Goal: Task Accomplishment & Management: Manage account settings

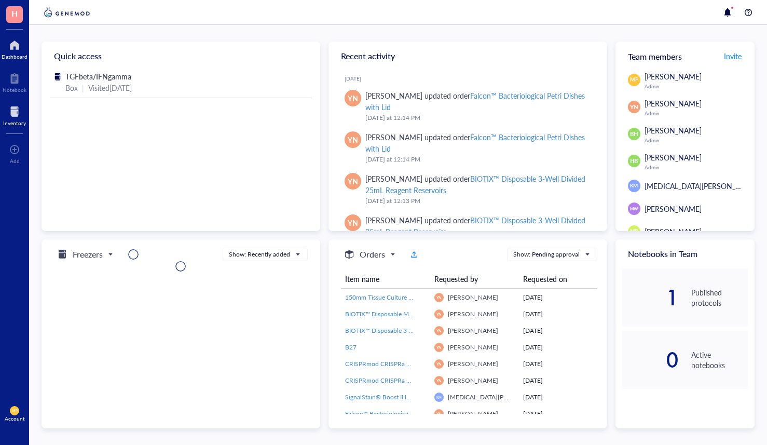
click at [19, 117] on div at bounding box center [14, 111] width 23 height 17
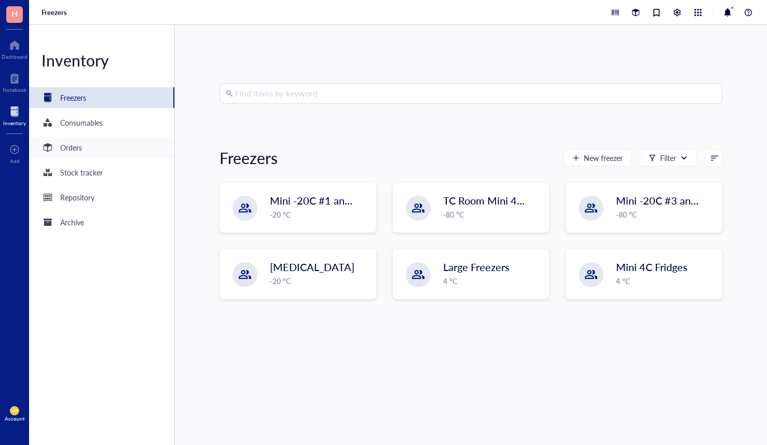
click at [92, 151] on div "Orders" at bounding box center [101, 147] width 145 height 21
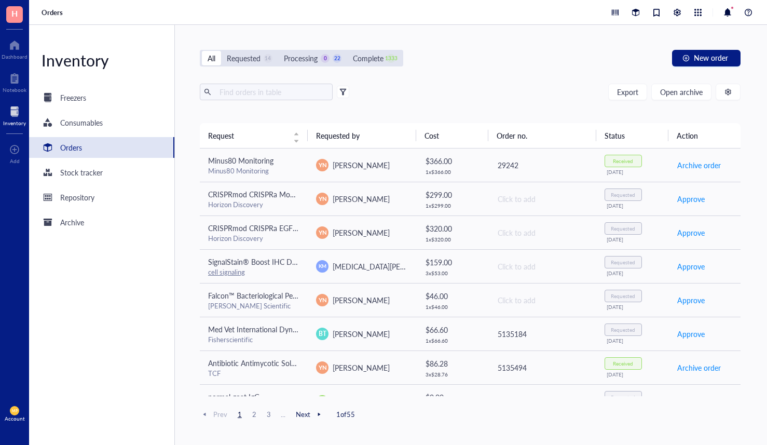
scroll to position [372, 0]
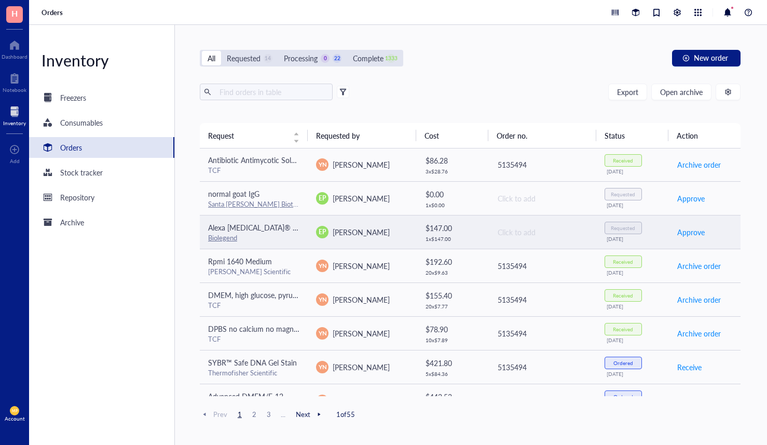
click at [268, 226] on span "Alexa [MEDICAL_DATA]® 647 anti-mouse CD182 (CXCR2) Antibody" at bounding box center [318, 227] width 221 height 10
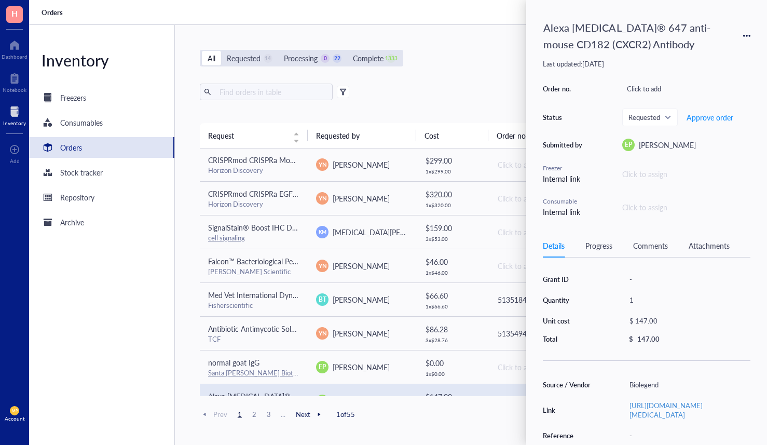
scroll to position [0, 0]
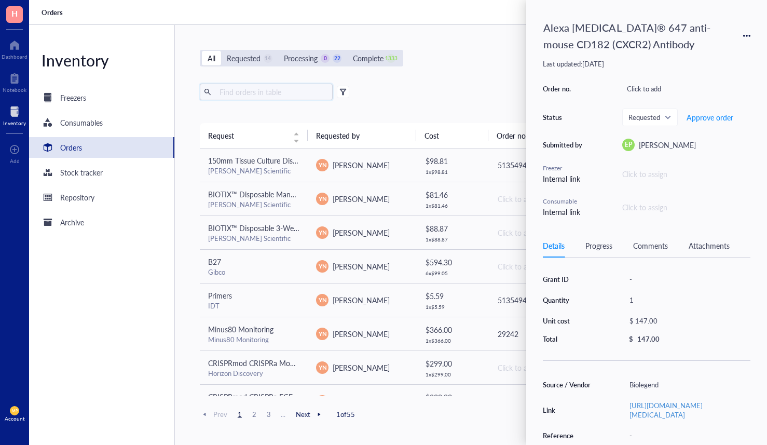
click at [288, 95] on input "text" at bounding box center [271, 92] width 113 height 16
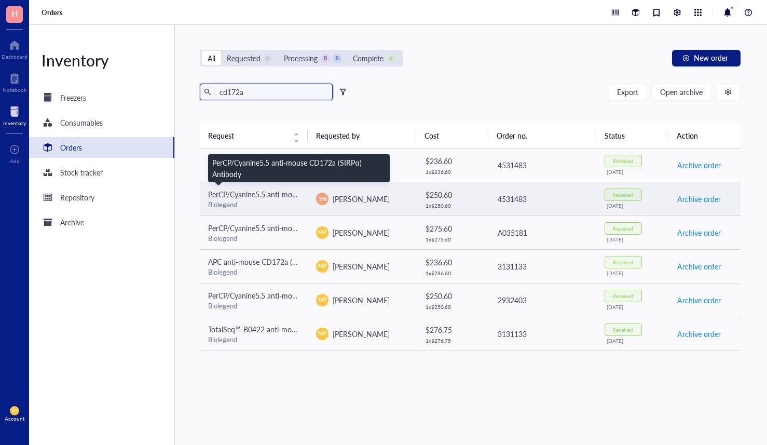
type input "cd172a"
click at [260, 198] on span "PerCP/Cyanine5.5 anti-mouse CD172a (SIRPα) Antibody" at bounding box center [298, 194] width 181 height 10
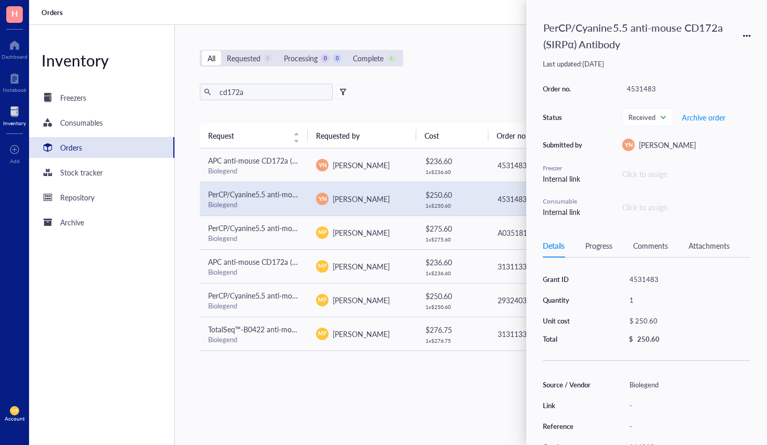
click at [750, 35] on icon at bounding box center [750, 36] width 2 height 2
click at [729, 50] on span "Request again" at bounding box center [710, 50] width 65 height 11
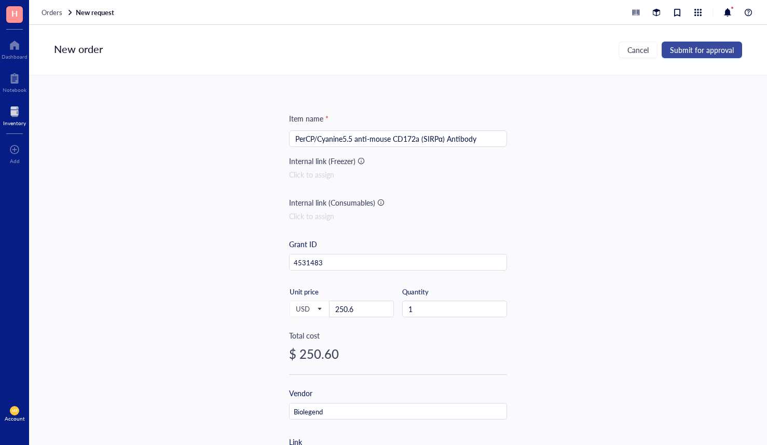
click at [681, 52] on span "Submit for approval" at bounding box center [702, 50] width 64 height 8
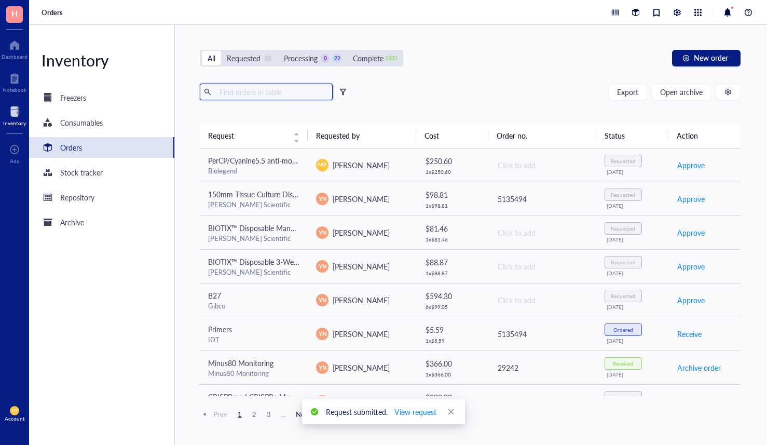
click at [286, 92] on input "text" at bounding box center [271, 92] width 113 height 16
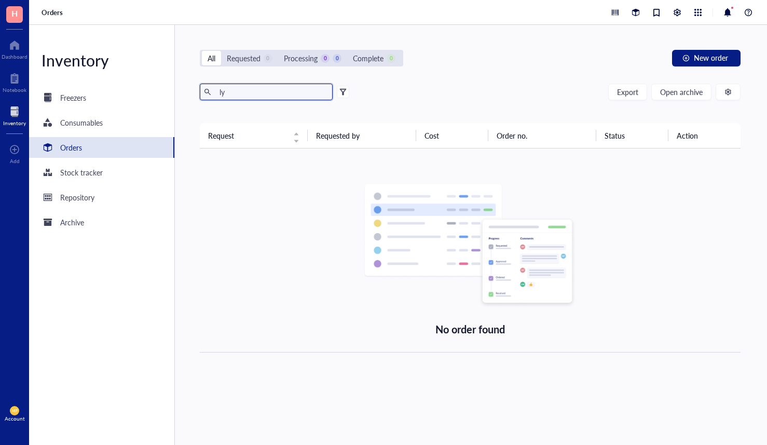
type input "l"
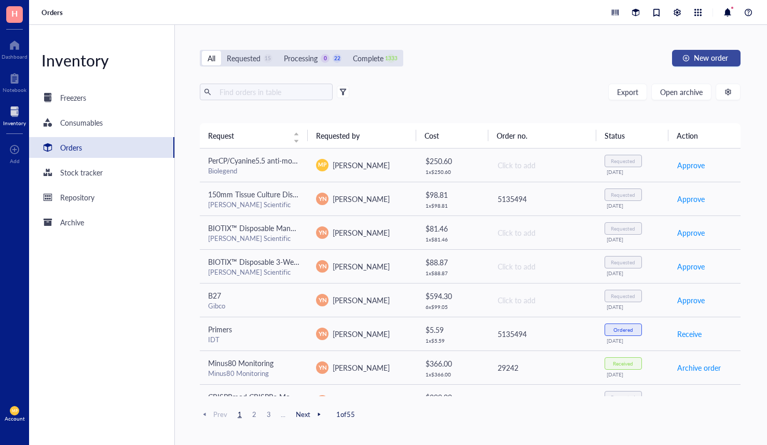
click at [683, 55] on div "button" at bounding box center [686, 58] width 7 height 7
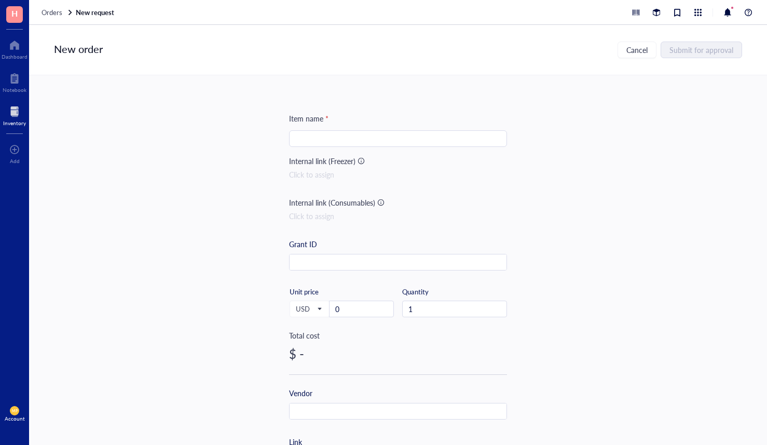
click at [412, 134] on input "search" at bounding box center [398, 139] width 206 height 16
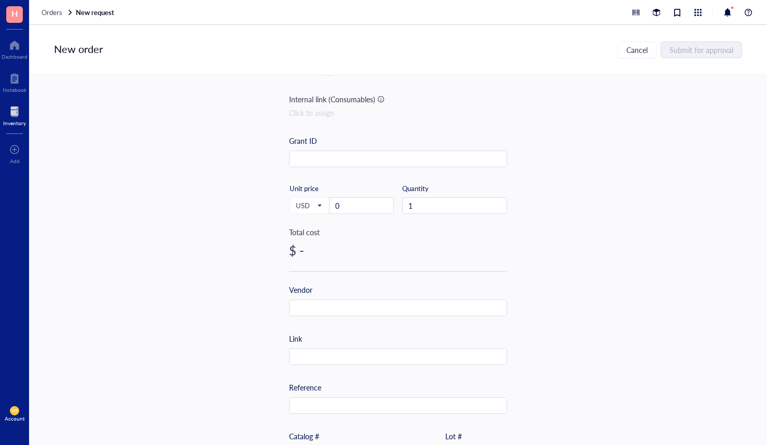
scroll to position [136, 0]
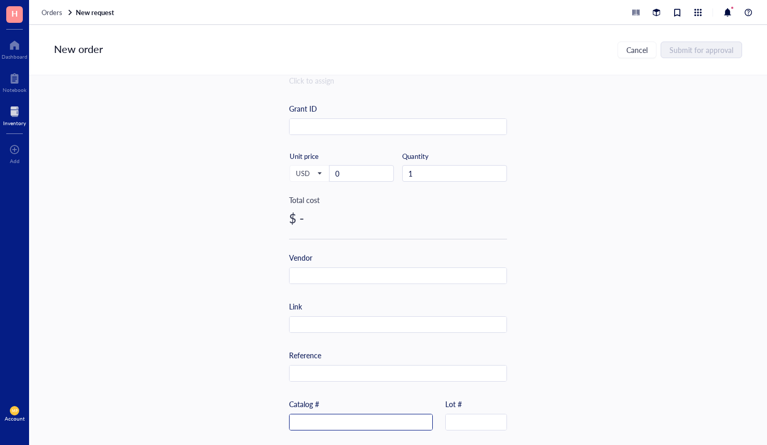
click at [332, 417] on input "text" at bounding box center [361, 422] width 143 height 17
paste input "128030"
type input "128030"
click at [365, 328] on input "text" at bounding box center [398, 325] width 217 height 17
paste input "[URL][DOMAIN_NAME]"
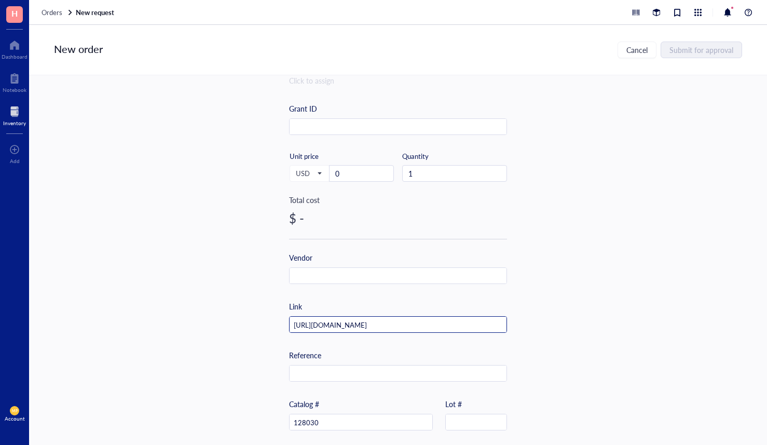
scroll to position [0, 82]
type input "[URL][DOMAIN_NAME]"
click at [358, 281] on input "text" at bounding box center [398, 276] width 217 height 17
type input "Biolegend"
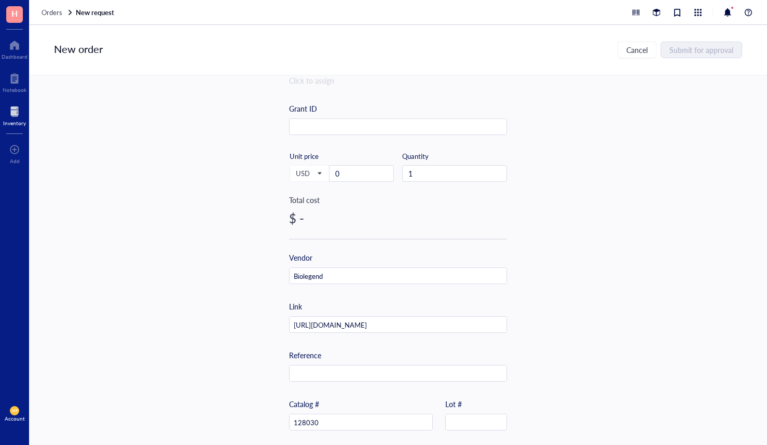
click at [240, 284] on div "Item name * Internal link (Freezer) Click to assign Internal link (Consumables)…" at bounding box center [398, 260] width 738 height 370
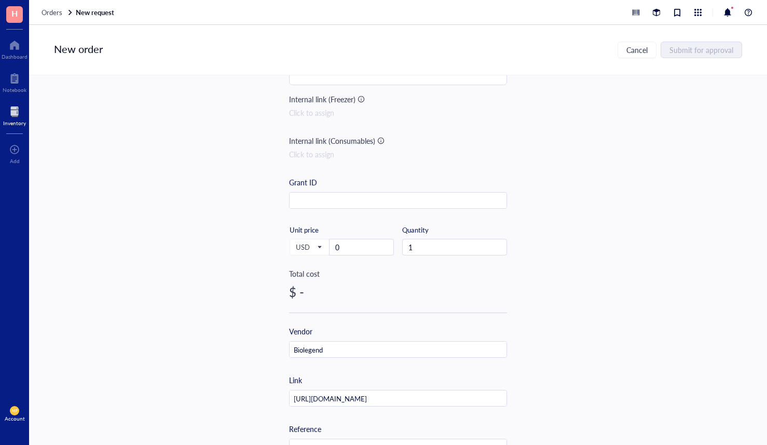
scroll to position [26, 0]
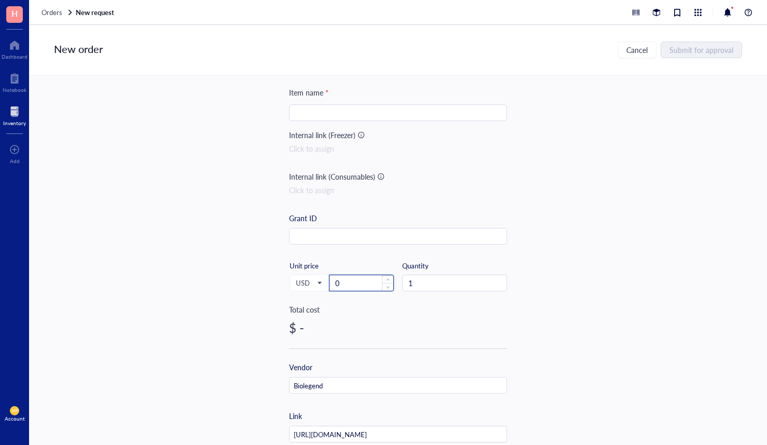
click at [361, 282] on input "0" at bounding box center [362, 283] width 64 height 16
type input "281"
click at [381, 118] on input "search" at bounding box center [398, 113] width 206 height 16
click at [375, 114] on input "search" at bounding box center [398, 113] width 206 height 16
paste input "Brilliant Violet 570™ anti-mouse Ly-6C Antibody"
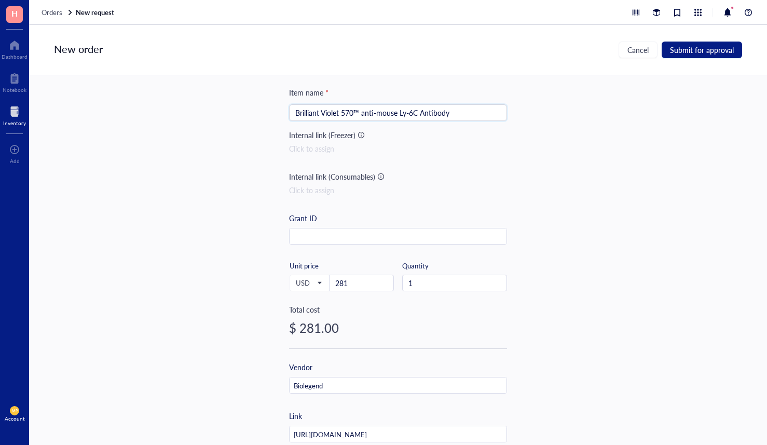
type input "Brilliant Violet 570™ anti-mouse Ly-6C Antibody"
click at [190, 233] on div "Item name * Brilliant Violet 570™ anti-mouse Ly-6C Antibody Brilliant Violet 57…" at bounding box center [398, 260] width 738 height 370
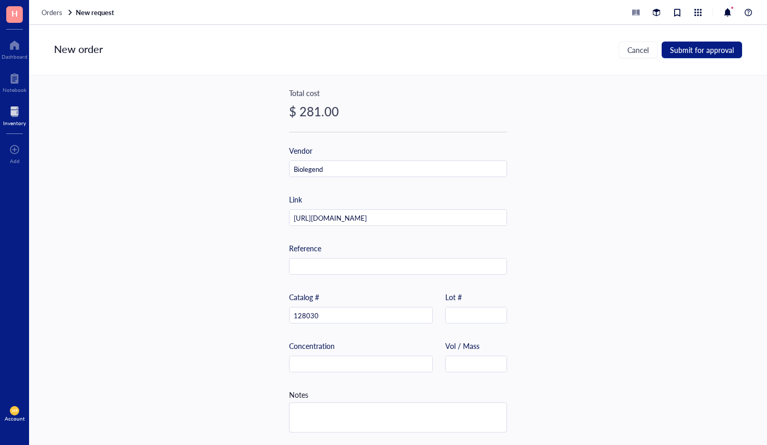
scroll to position [0, 0]
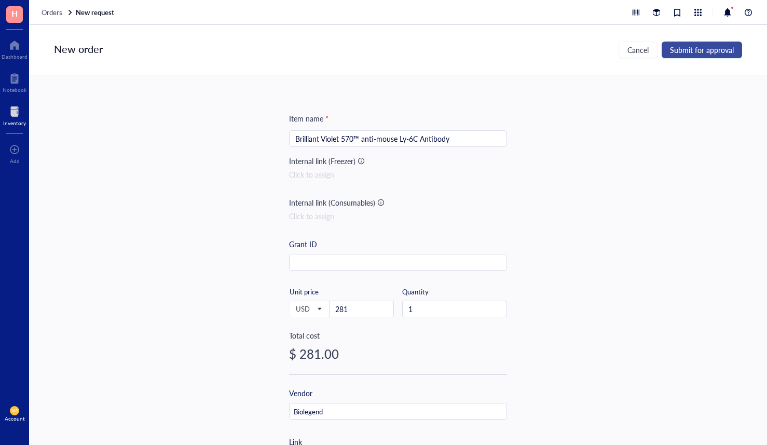
click at [707, 53] on span "Submit for approval" at bounding box center [702, 50] width 64 height 8
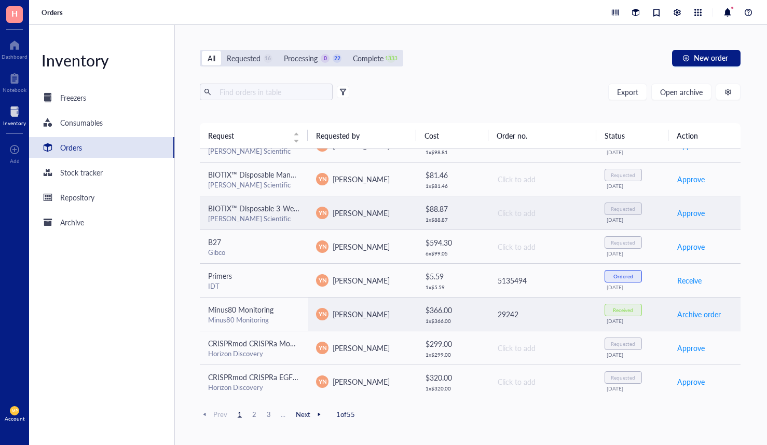
scroll to position [85, 0]
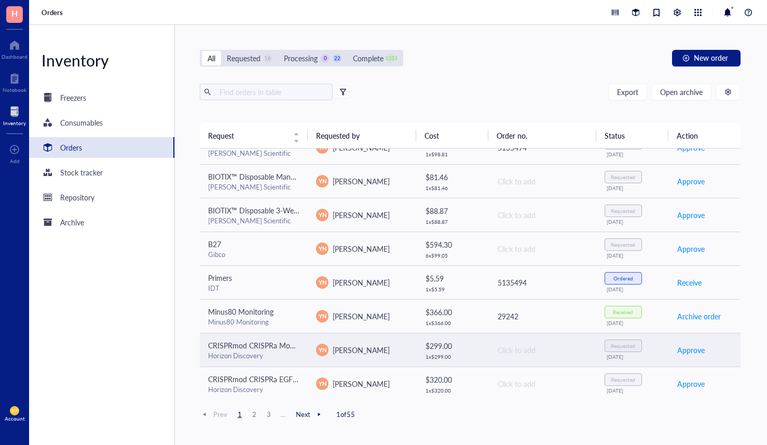
click at [280, 361] on td "CRISPRmod CRISPRa Mouse Nr4a1 (15370) Synthetic sgRNA - Set of 3, 2 nmol Horizo…" at bounding box center [254, 350] width 108 height 34
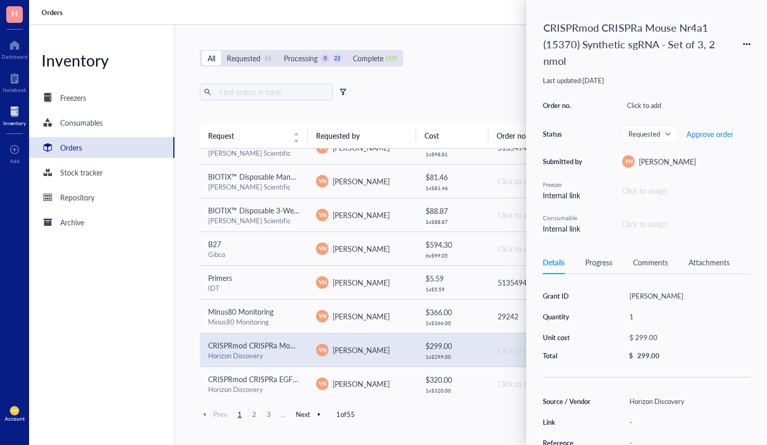
click at [483, 30] on div "All Requested 16 Processing 0 22 Complete 1333 New order Export Open archive Re…" at bounding box center [470, 235] width 591 height 420
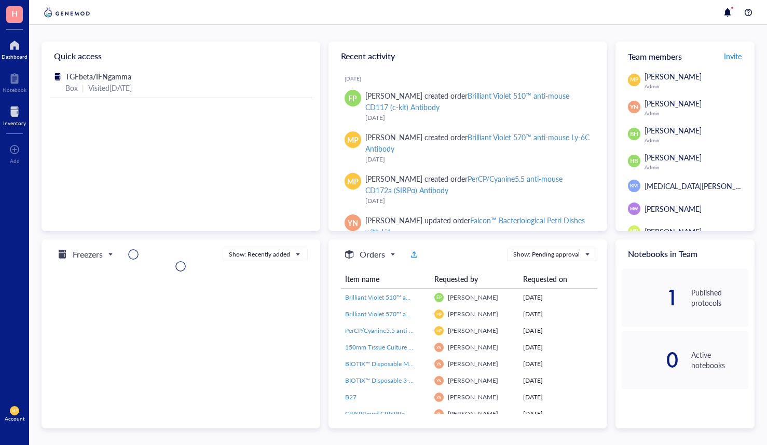
click at [16, 126] on div "Inventory" at bounding box center [14, 123] width 23 height 6
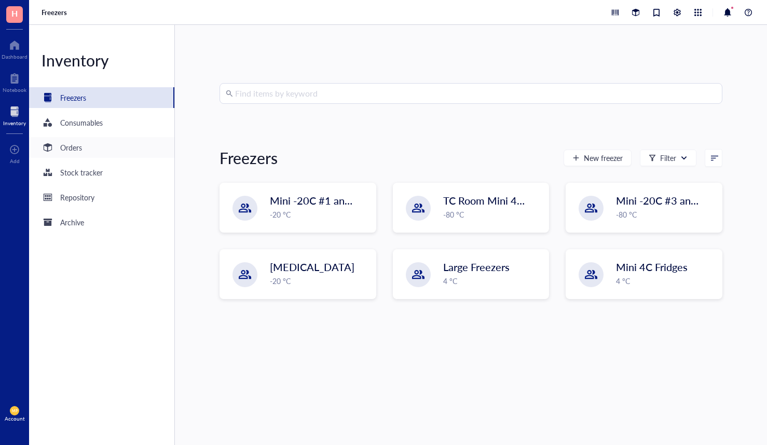
click at [90, 154] on div "Orders" at bounding box center [101, 147] width 145 height 21
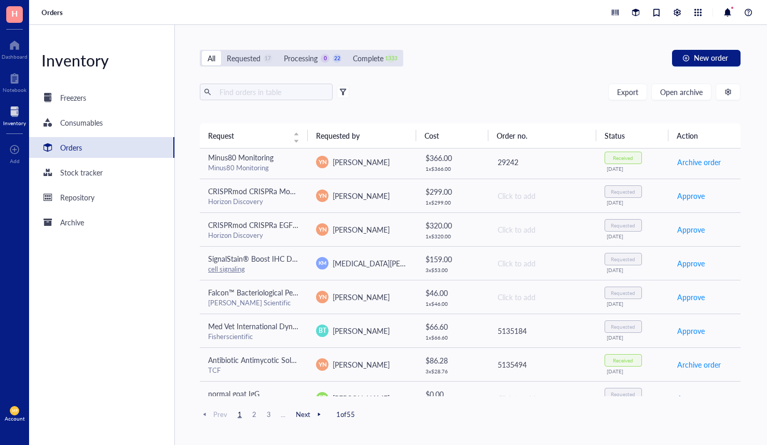
scroll to position [237, 0]
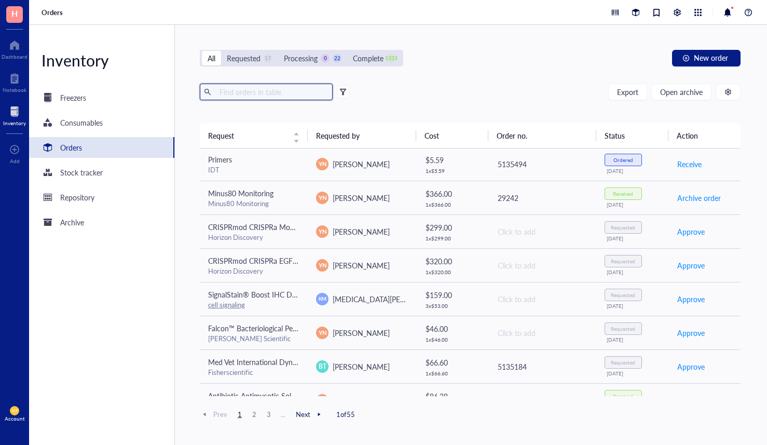
click at [262, 99] on input "text" at bounding box center [271, 92] width 113 height 16
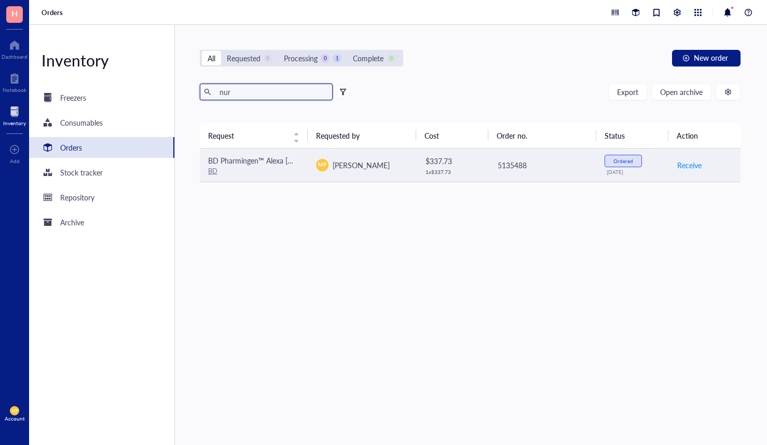
click at [287, 173] on div "BD" at bounding box center [253, 170] width 91 height 9
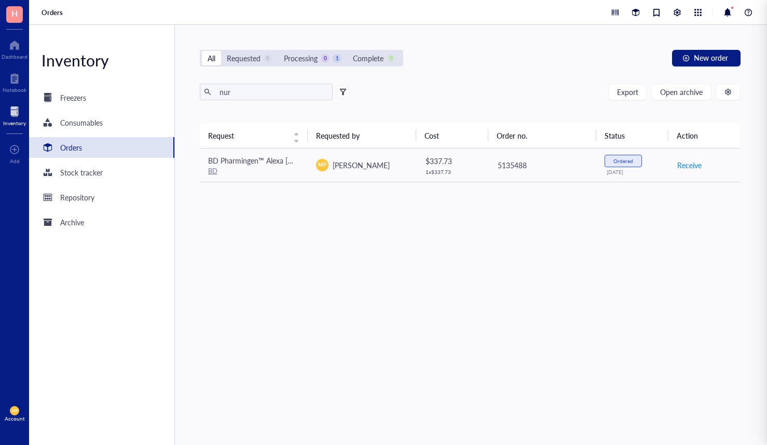
click at [489, 50] on div "All Requested 0 Processing 0 1 Complete 0 New order" at bounding box center [470, 58] width 541 height 17
click at [429, 105] on div "nur Export Open archive Requester Requested on Source / Vendor Last updated" at bounding box center [470, 103] width 541 height 39
click at [320, 96] on input "nur" at bounding box center [271, 92] width 113 height 16
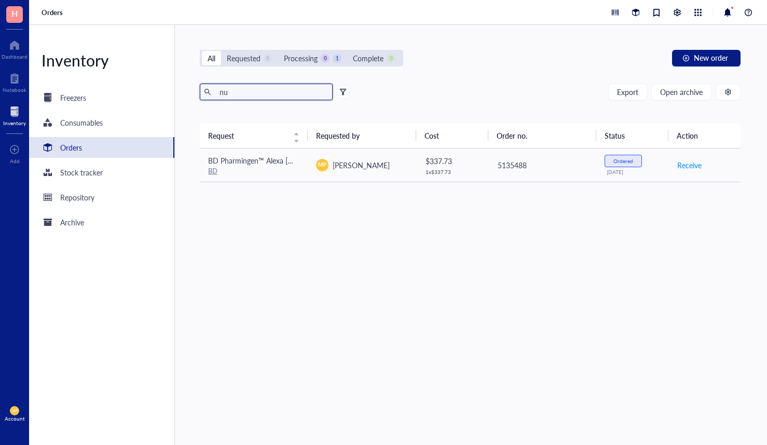
type input "n"
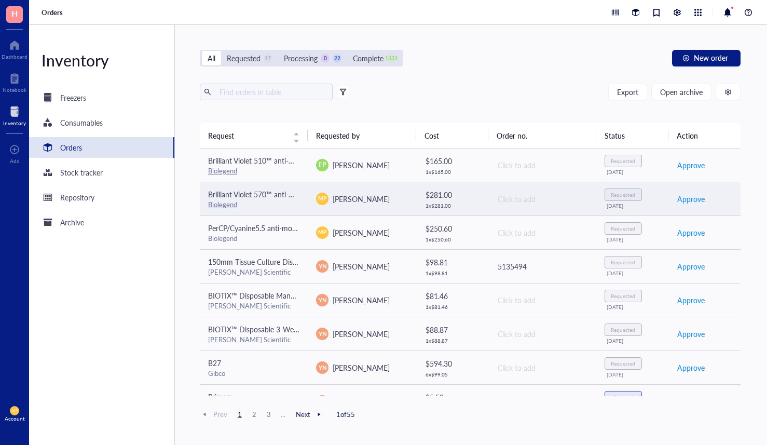
click at [287, 204] on div "Biolegend" at bounding box center [253, 204] width 91 height 9
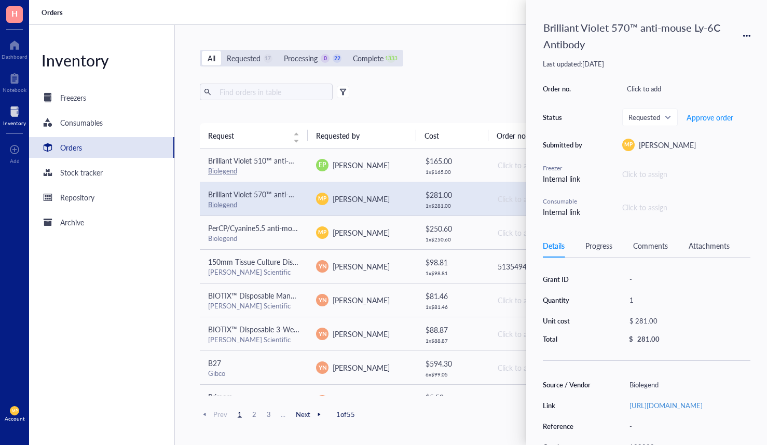
click at [287, 205] on div "Biolegend" at bounding box center [253, 204] width 91 height 9
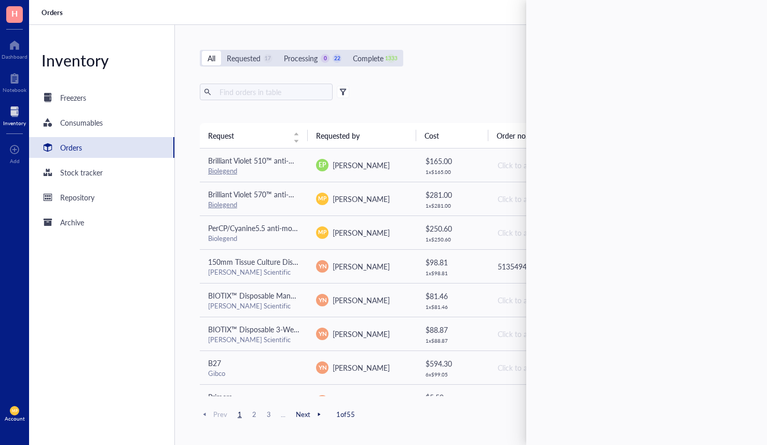
click at [422, 58] on div "All Requested 17 Processing 0 22 Complete 1333 New order" at bounding box center [470, 58] width 541 height 17
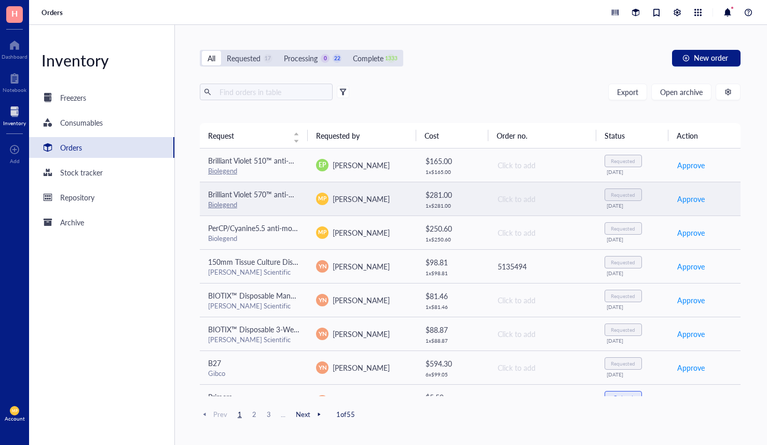
click at [570, 192] on td "Click to add" at bounding box center [543, 199] width 108 height 34
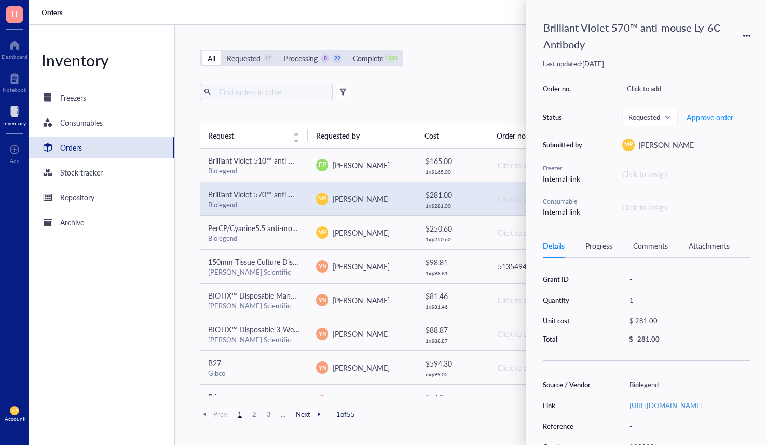
click at [746, 35] on icon at bounding box center [746, 35] width 7 height 7
click at [699, 121] on span "Delete" at bounding box center [710, 117] width 65 height 11
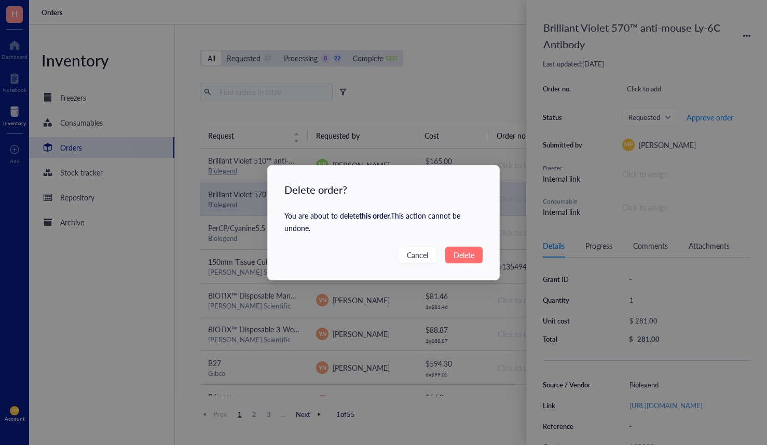
click at [479, 250] on button "Delete" at bounding box center [463, 255] width 37 height 17
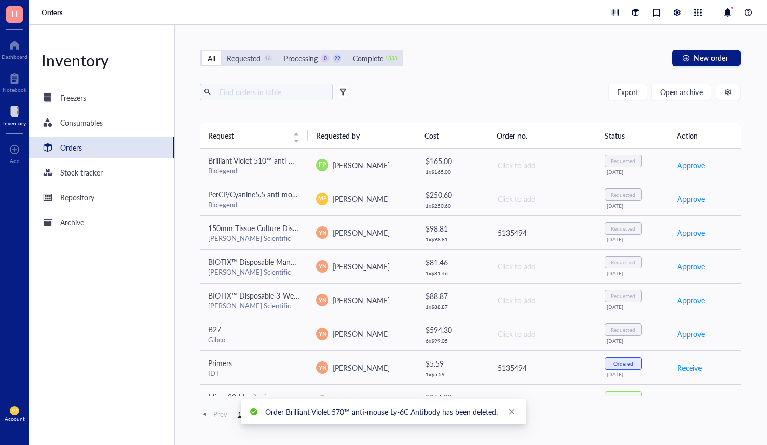
click at [456, 66] on div "All Requested 16 Processing 0 22 Complete 1333 New order Export Open archive Re…" at bounding box center [470, 235] width 591 height 420
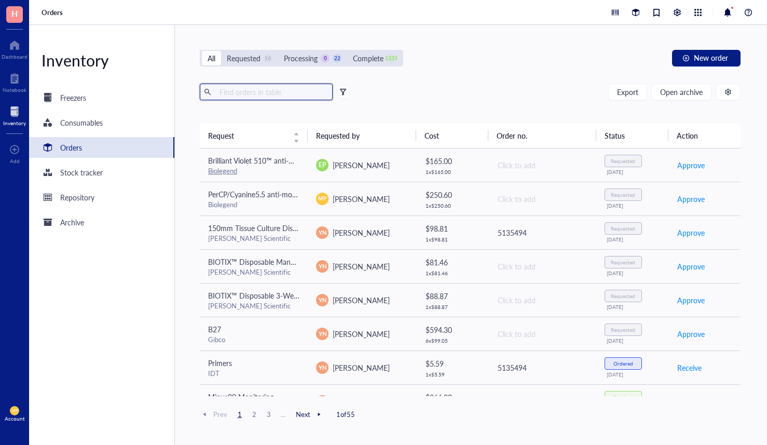
click at [276, 93] on input "text" at bounding box center [271, 92] width 113 height 16
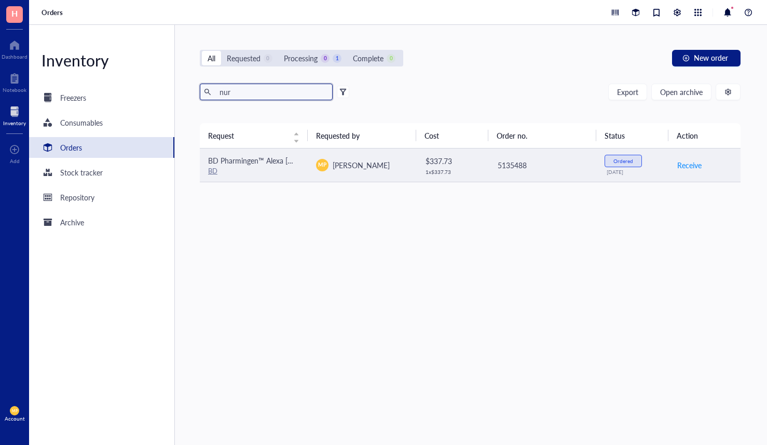
type input "nur"
click at [628, 159] on div "Ordered" at bounding box center [624, 161] width 20 height 6
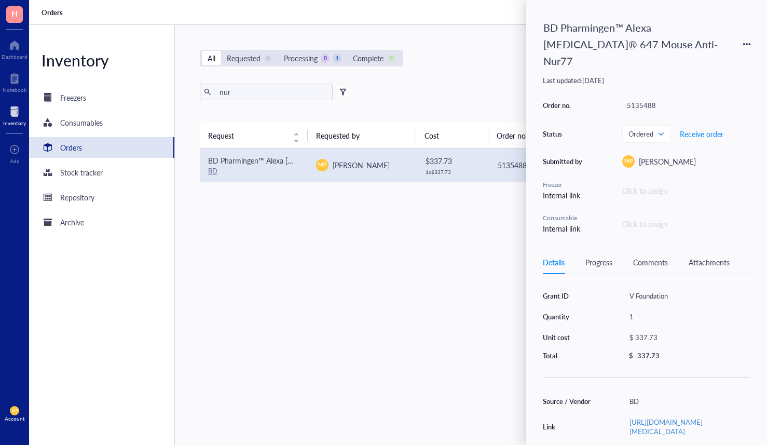
click at [750, 40] on icon at bounding box center [746, 43] width 7 height 7
click at [710, 219] on div "BD Pharmingen™ Alexa [MEDICAL_DATA]® 647 Mouse Anti-Nur77 Last updated: [DATE] …" at bounding box center [646, 222] width 241 height 445
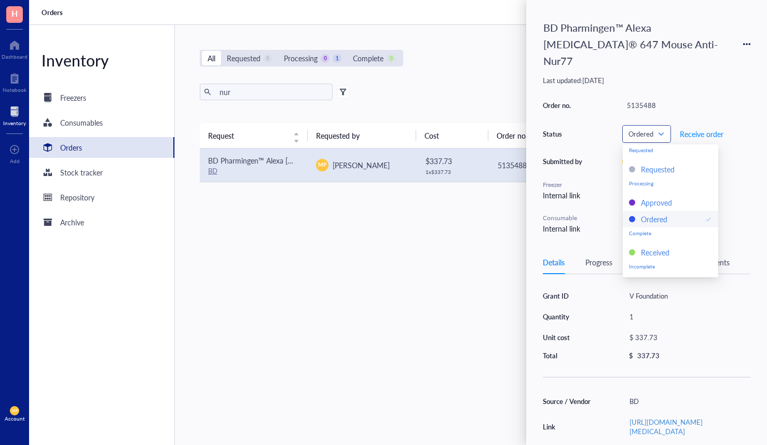
click at [660, 129] on span "Ordered" at bounding box center [646, 133] width 34 height 9
click at [673, 247] on div "Received" at bounding box center [670, 252] width 83 height 11
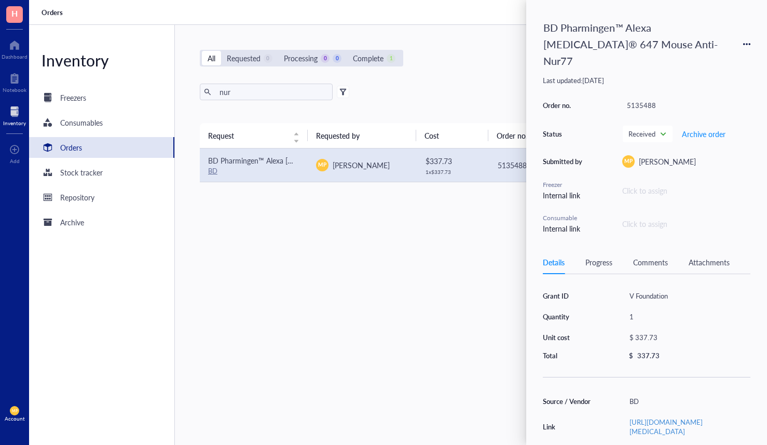
click at [506, 36] on div "All Requested 0 Processing 0 0 Complete 1 New order nur Export Open archive Req…" at bounding box center [470, 235] width 591 height 420
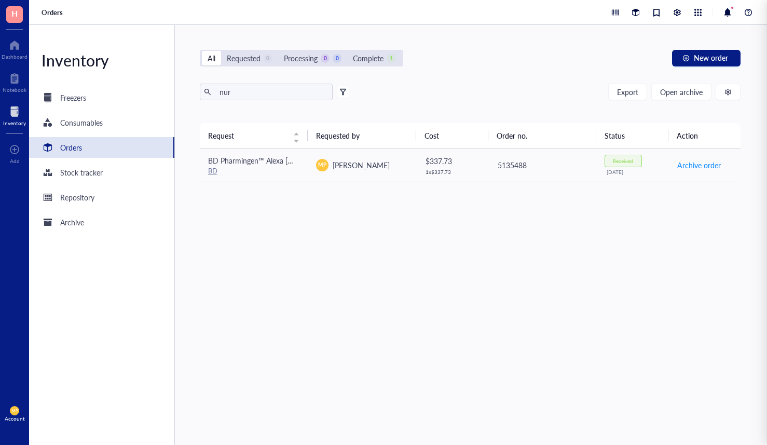
click at [466, 47] on div "All Requested 0 Processing 0 0 Complete 1 New order nur Export Open archive Req…" at bounding box center [470, 235] width 591 height 420
